Goal: Information Seeking & Learning: Learn about a topic

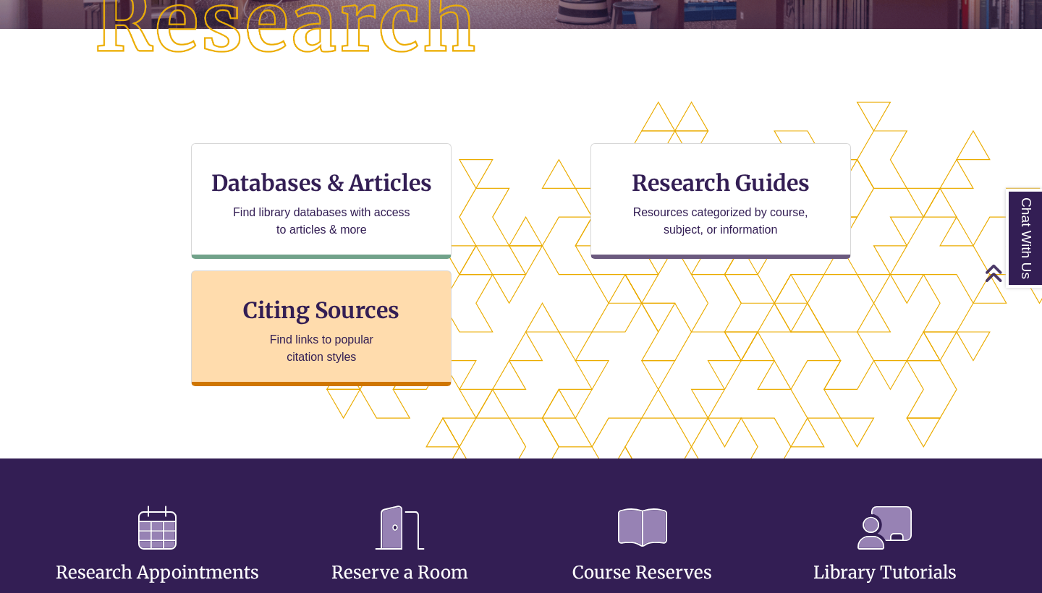
scroll to position [391, 0]
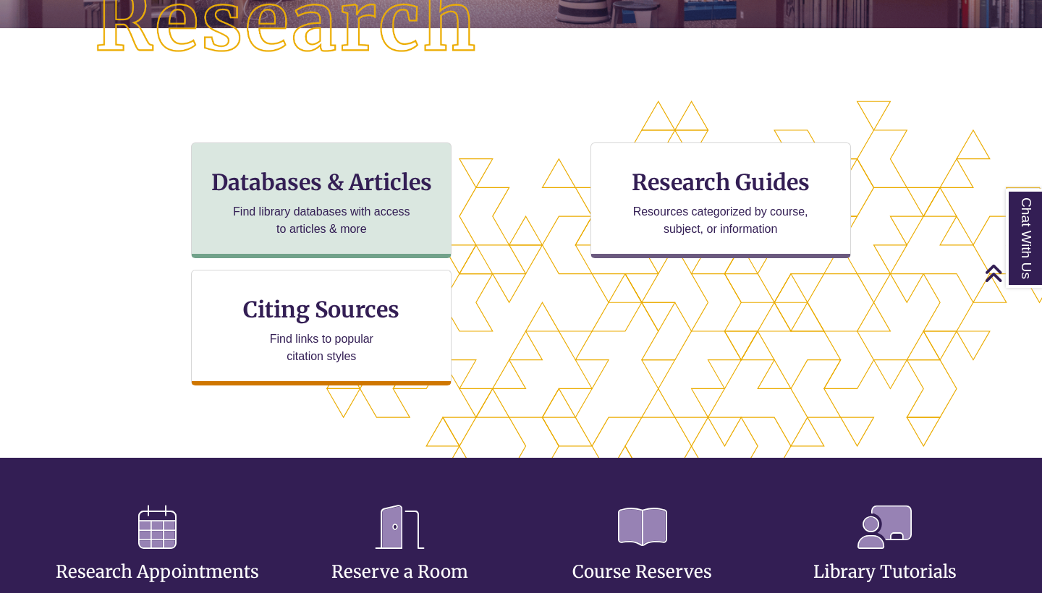
click at [352, 174] on h3 "Databases & Articles" at bounding box center [321, 182] width 236 height 27
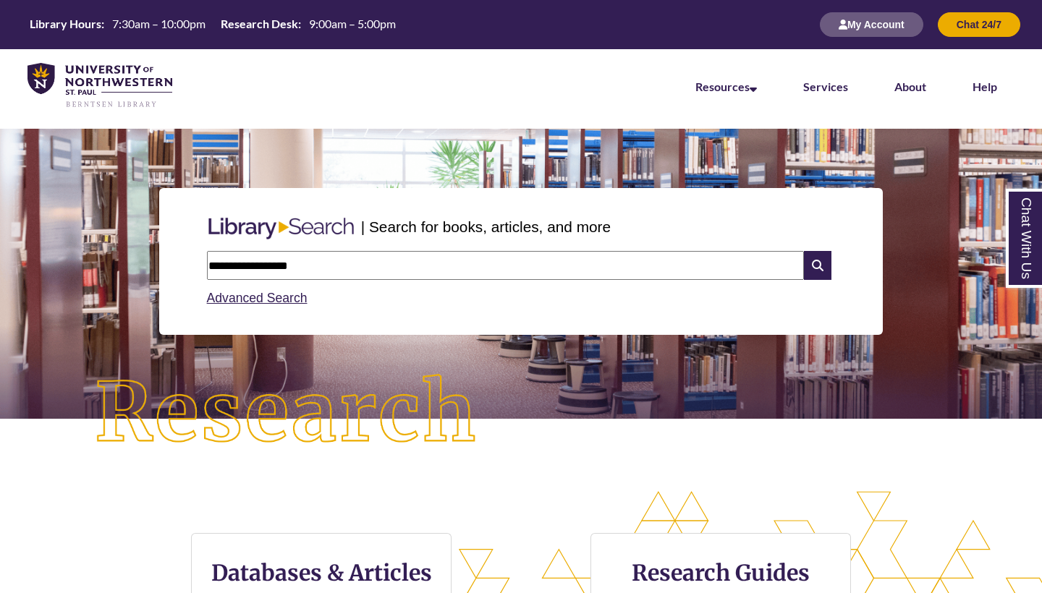
scroll to position [0, 0]
click at [242, 264] on input "**********" at bounding box center [505, 265] width 597 height 29
type input "**********"
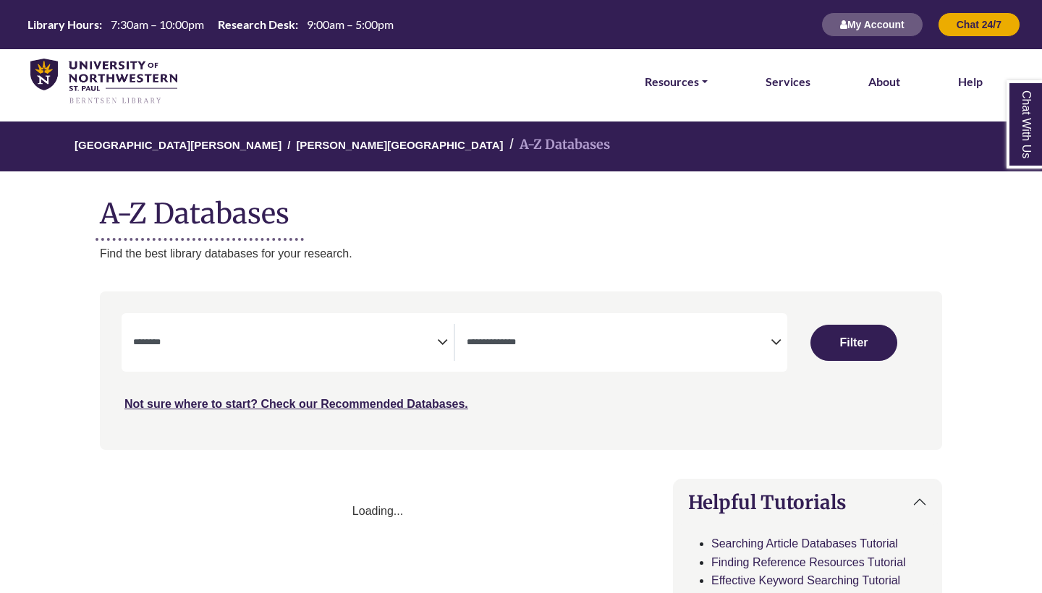
select select "Database Subject Filter"
select select "Database Types Filter"
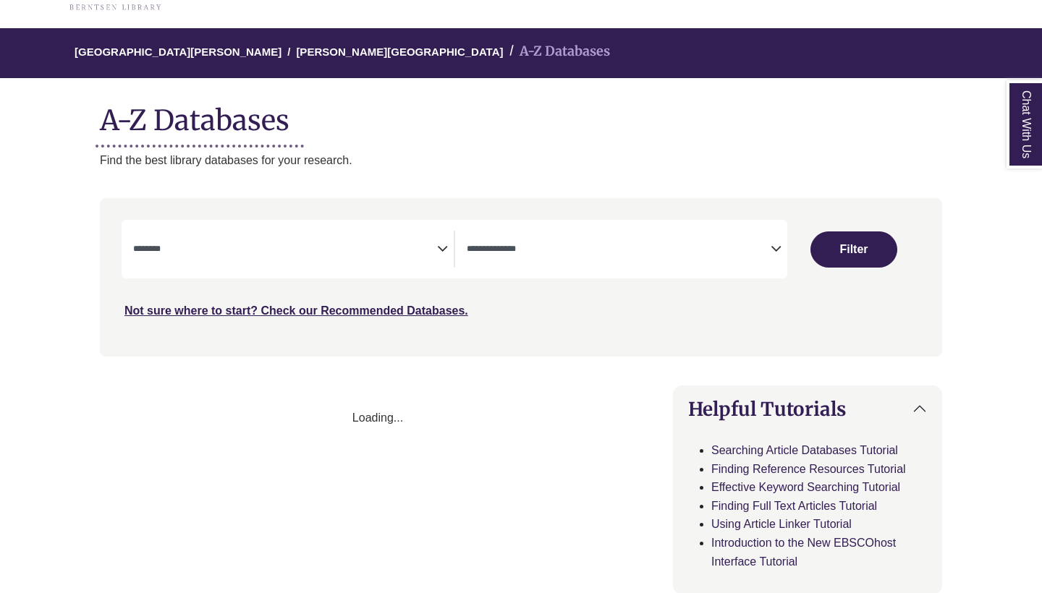
click at [435, 242] on span "Search filters" at bounding box center [285, 247] width 304 height 12
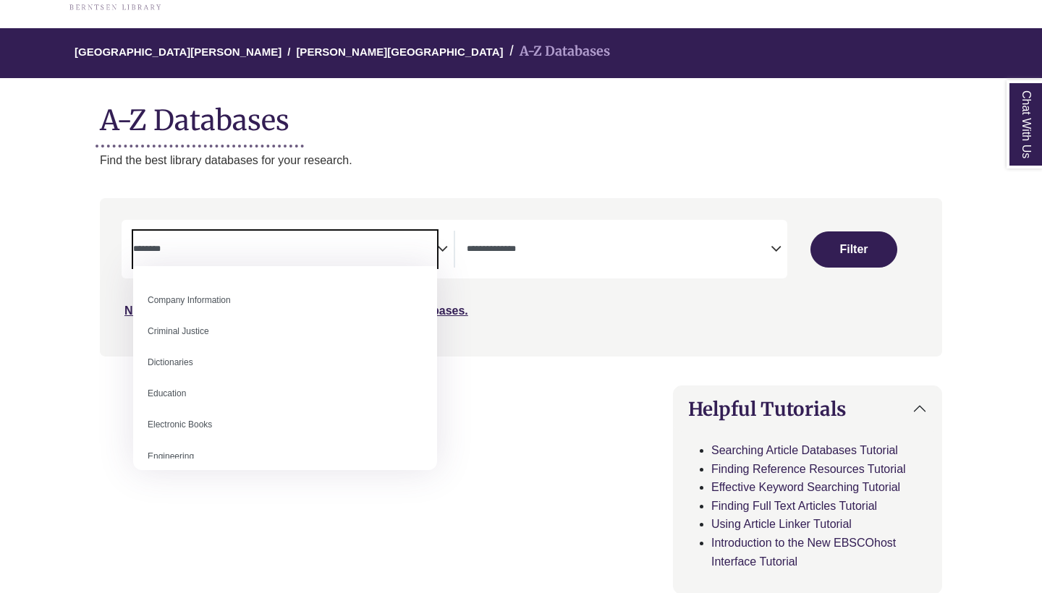
scroll to position [373, 0]
select select "Database Subject Filter"
select select "Database Types Filter"
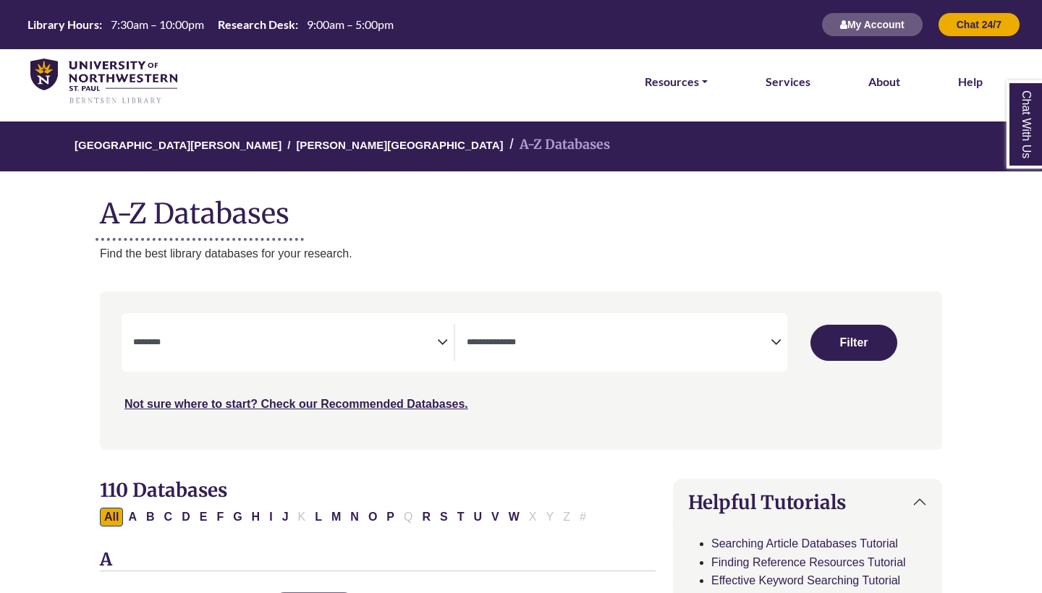
scroll to position [0, 0]
